Goal: Task Accomplishment & Management: Manage account settings

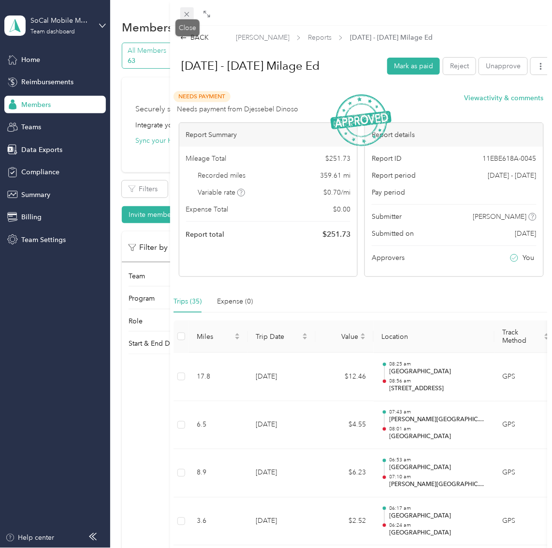
click at [189, 15] on icon at bounding box center [187, 14] width 8 height 8
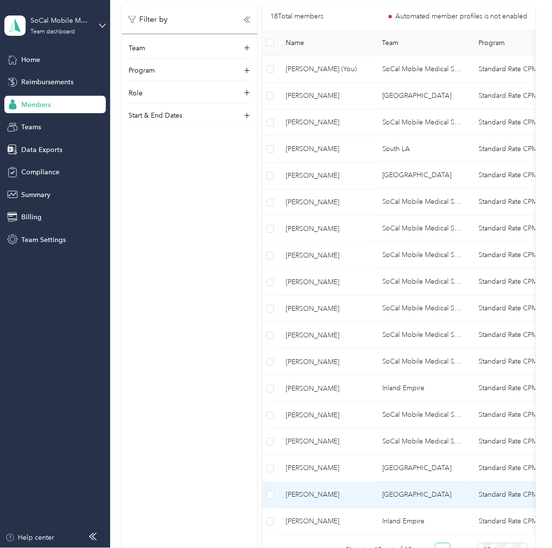
scroll to position [229, 0]
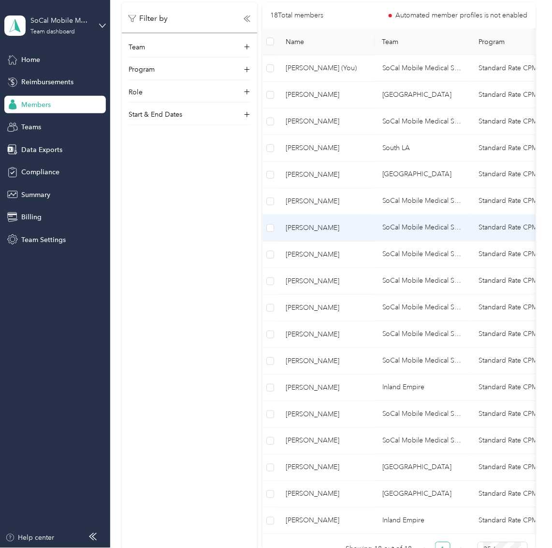
click at [335, 233] on td "[PERSON_NAME]" at bounding box center [326, 228] width 97 height 27
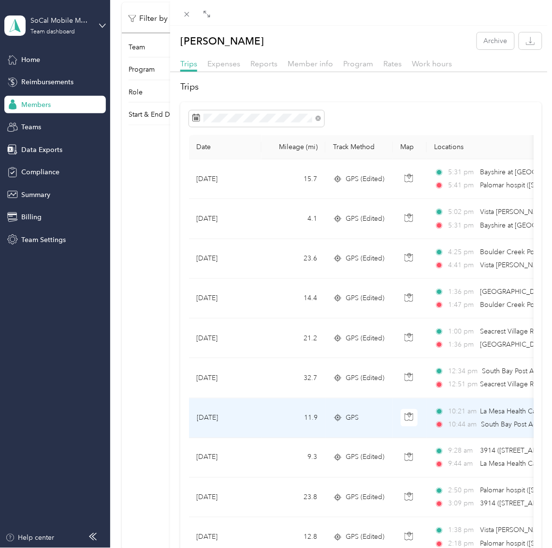
click at [315, 425] on td "11.9" at bounding box center [294, 418] width 64 height 40
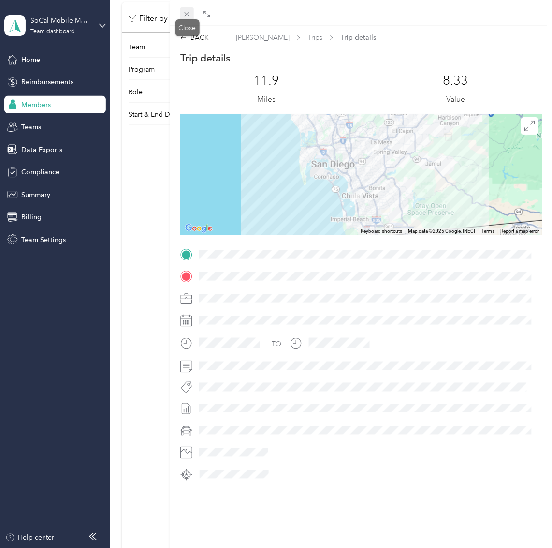
click at [188, 17] on icon at bounding box center [187, 14] width 8 height 8
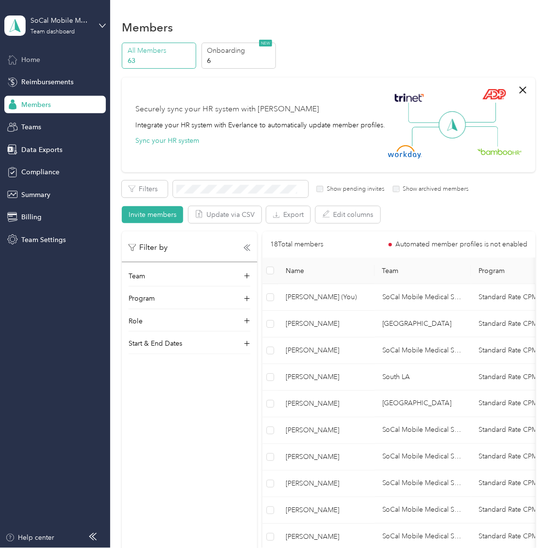
click at [39, 62] on span "Home" at bounding box center [30, 60] width 19 height 10
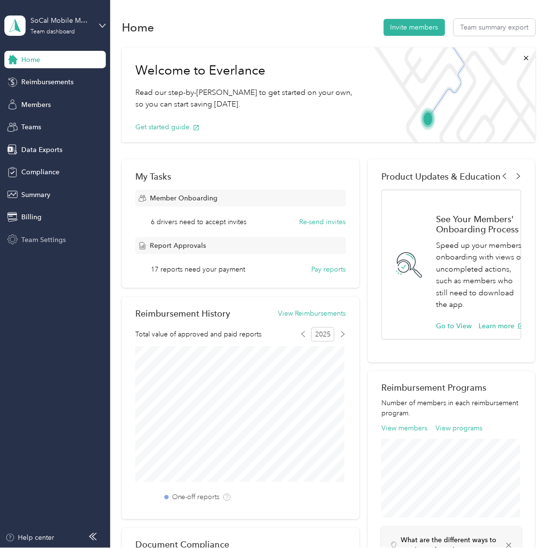
click at [29, 238] on span "Team Settings" at bounding box center [43, 240] width 45 height 10
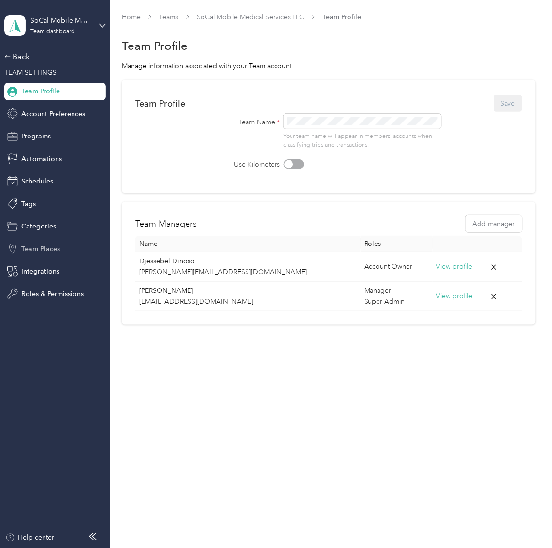
click at [55, 251] on span "Team Places" at bounding box center [40, 249] width 39 height 10
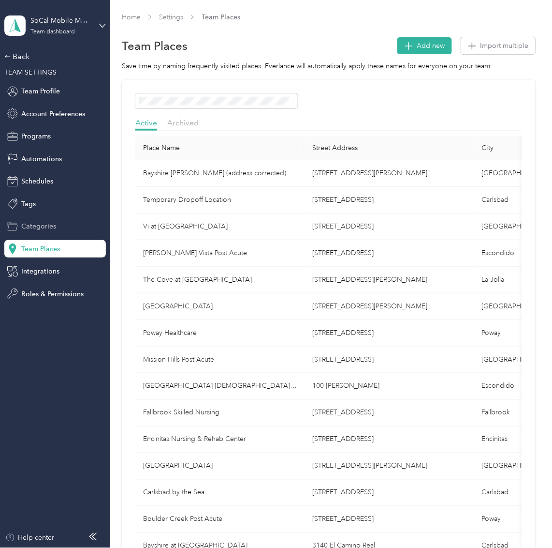
click at [46, 228] on span "Categories" at bounding box center [38, 226] width 35 height 10
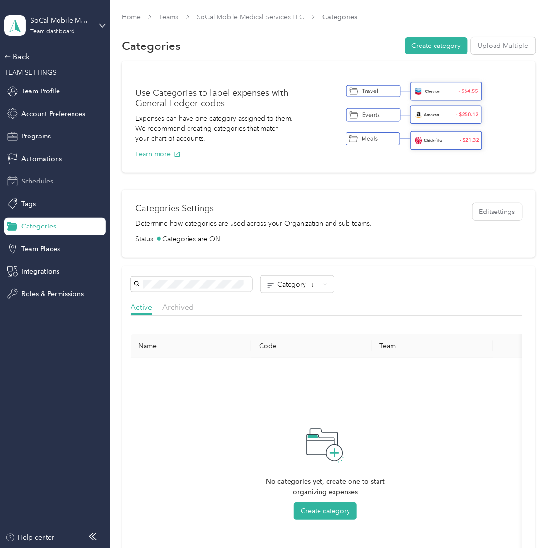
click at [30, 181] on span "Schedules" at bounding box center [37, 181] width 32 height 10
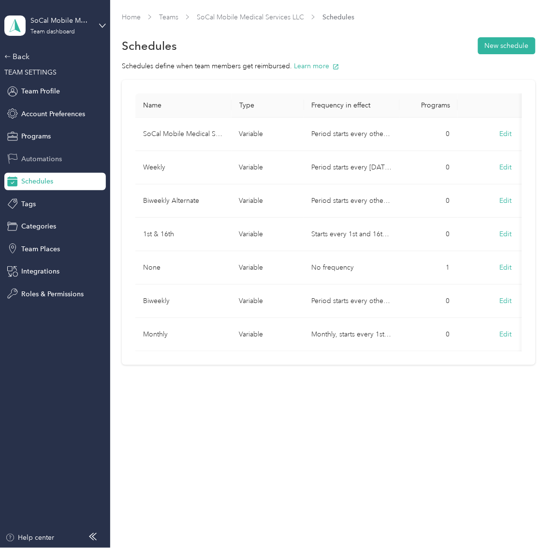
click at [30, 155] on span "Automations" at bounding box center [41, 159] width 41 height 10
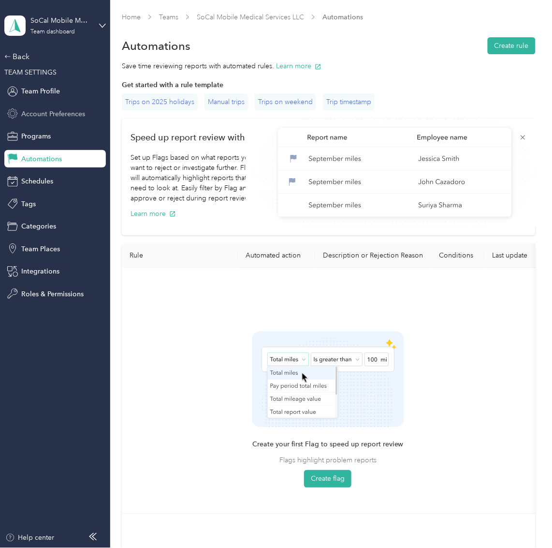
click at [36, 116] on span "Account Preferences" at bounding box center [53, 114] width 64 height 10
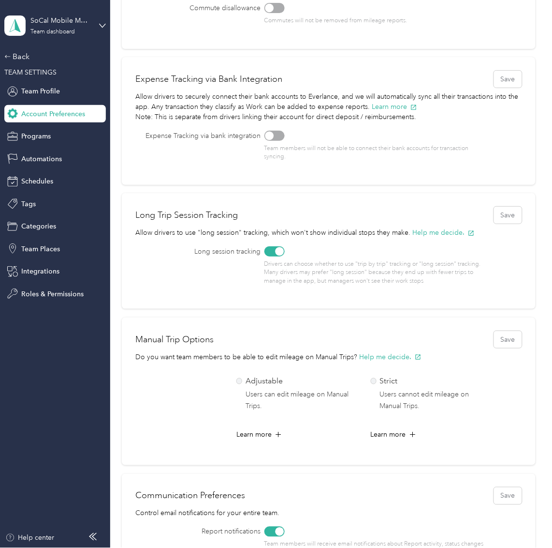
scroll to position [129, 0]
click at [270, 254] on div at bounding box center [275, 252] width 20 height 10
click at [376, 379] on label "Strict Users cannot edit mileage on Manual Trips." at bounding box center [430, 394] width 118 height 37
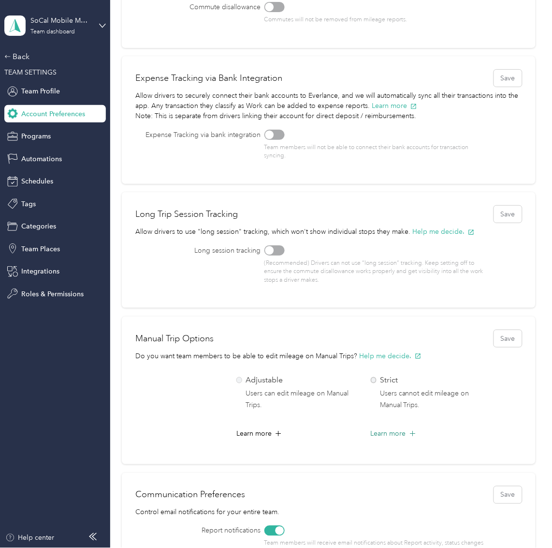
scroll to position [131, 0]
click at [401, 433] on span "Learn more" at bounding box center [388, 434] width 35 height 10
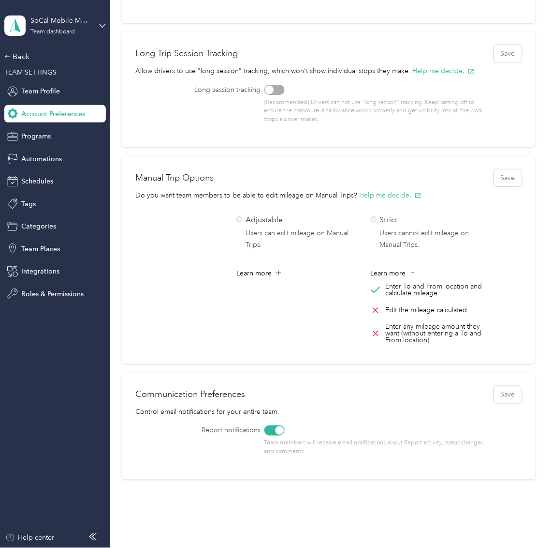
scroll to position [296, 0]
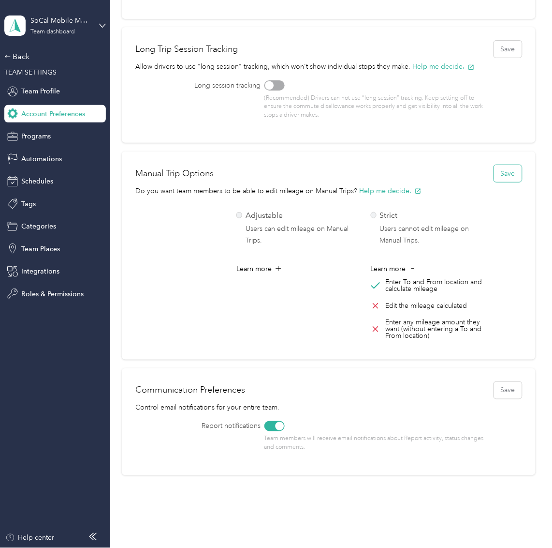
click at [502, 176] on button "Save" at bounding box center [508, 173] width 28 height 17
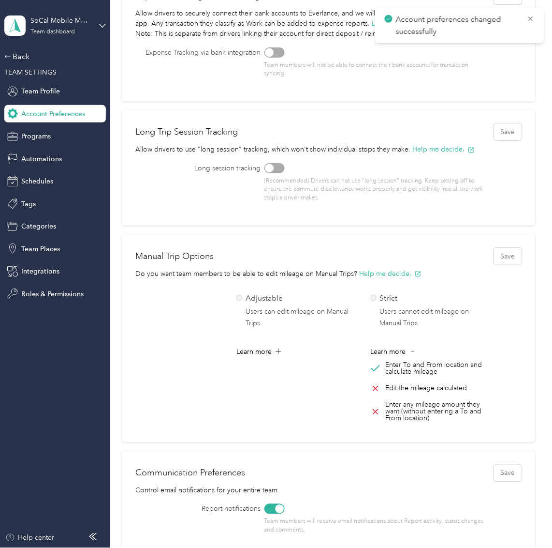
scroll to position [190, 0]
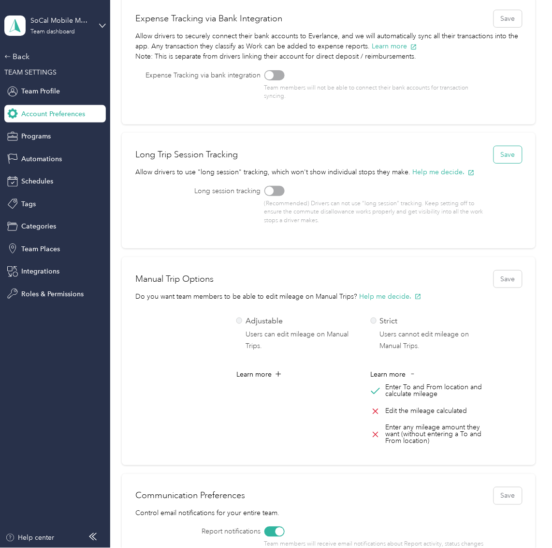
click at [505, 156] on button "Save" at bounding box center [508, 154] width 28 height 17
click at [506, 276] on button "Save" at bounding box center [508, 279] width 28 height 17
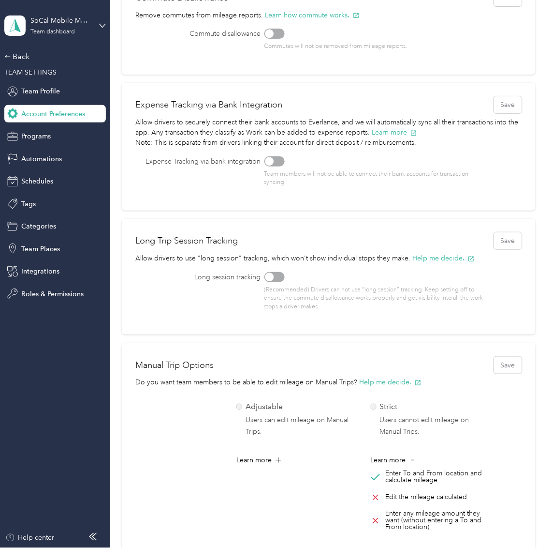
scroll to position [103, 0]
click at [32, 184] on span "Schedules" at bounding box center [37, 181] width 32 height 10
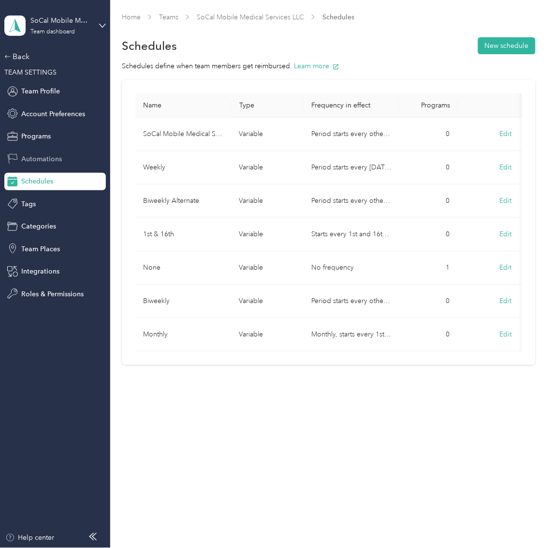
click at [32, 163] on span "Automations" at bounding box center [41, 159] width 41 height 10
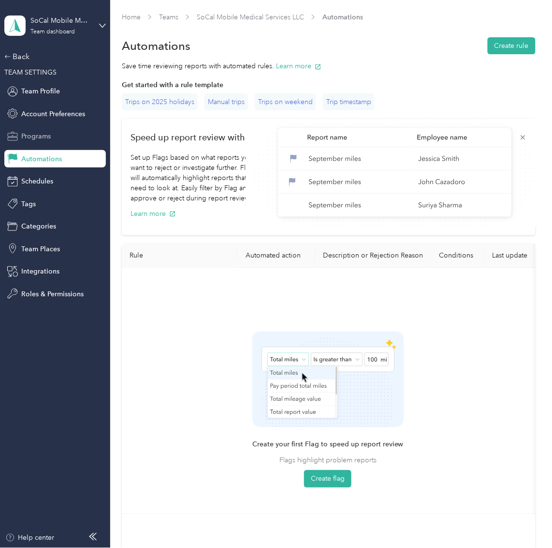
click at [18, 133] on div "Programs" at bounding box center [55, 136] width 102 height 17
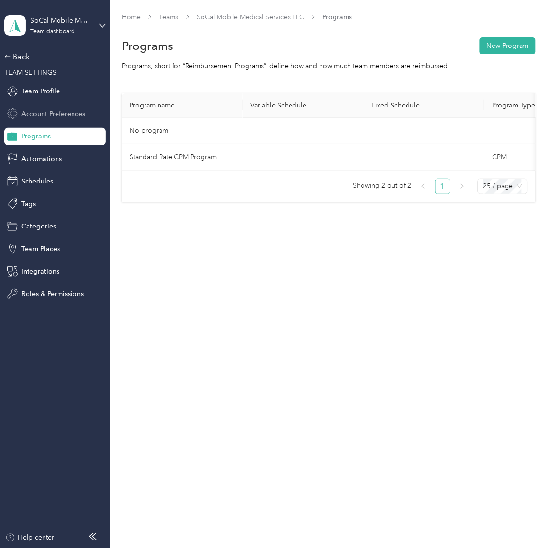
click at [35, 118] on span "Account Preferences" at bounding box center [53, 114] width 64 height 10
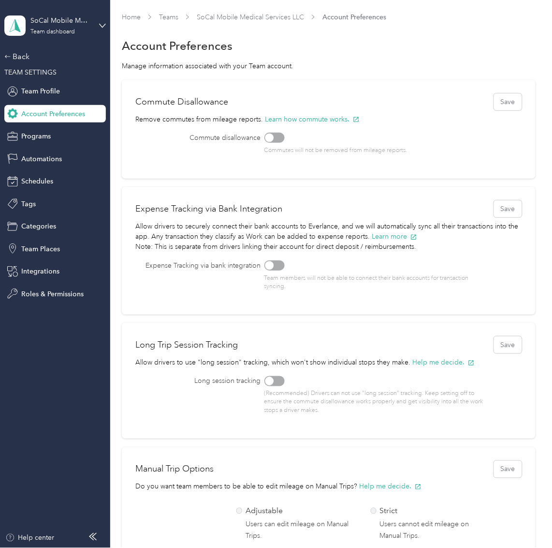
click at [42, 100] on div "Back TEAM SETTINGS Team Profile Account Preferences Programs Automations Schedu…" at bounding box center [55, 177] width 102 height 252
drag, startPoint x: 50, startPoint y: 86, endPoint x: 54, endPoint y: 90, distance: 5.9
click at [50, 86] on div "Team Profile" at bounding box center [55, 91] width 102 height 17
